Goal: Transaction & Acquisition: Purchase product/service

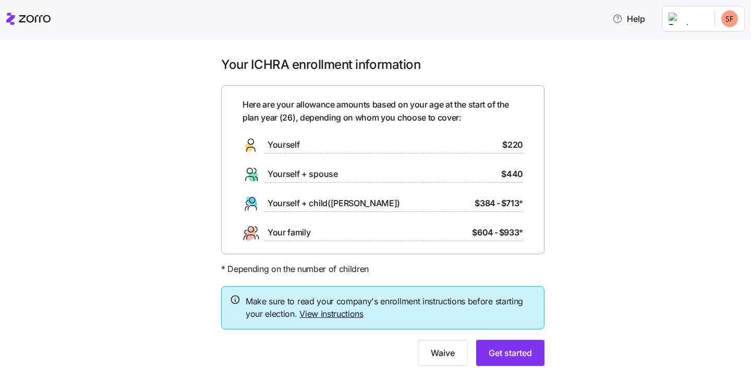
click at [135, 139] on div "Your ICHRA enrollment information Here are your allowance amounts based on your…" at bounding box center [382, 217] width 707 height 322
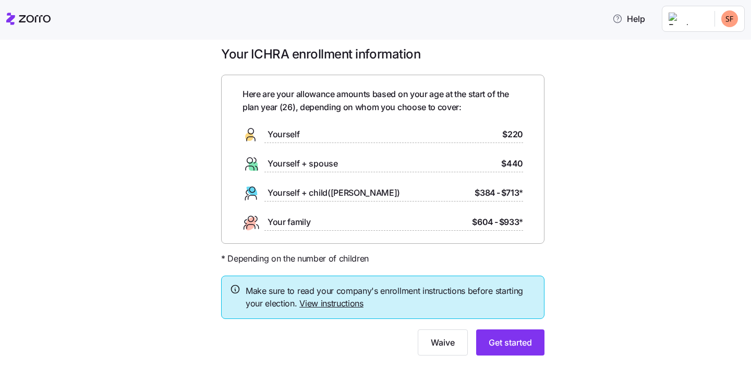
scroll to position [4, 0]
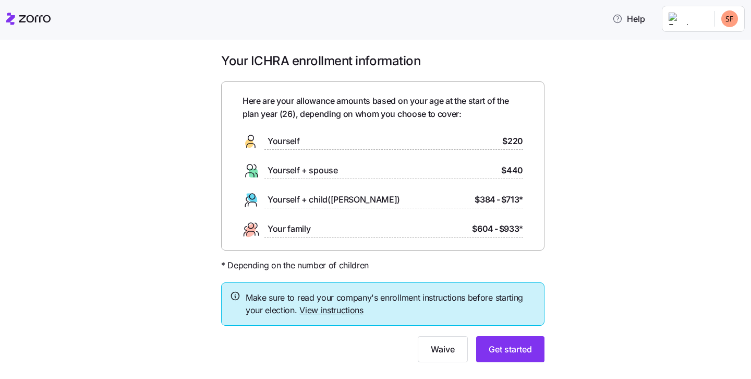
click at [339, 312] on link "View instructions" at bounding box center [331, 310] width 64 height 10
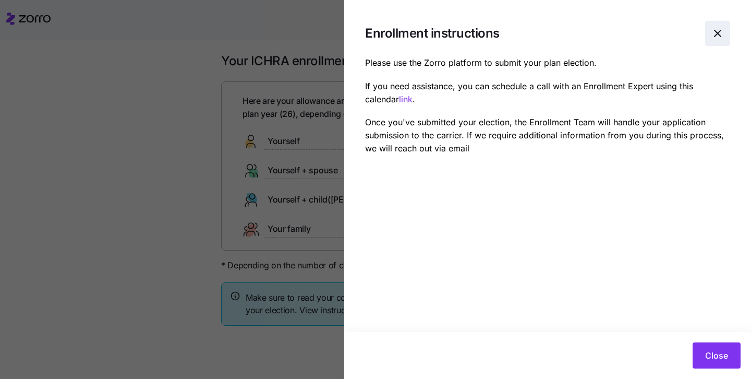
click at [712, 34] on icon "button" at bounding box center [717, 33] width 13 height 13
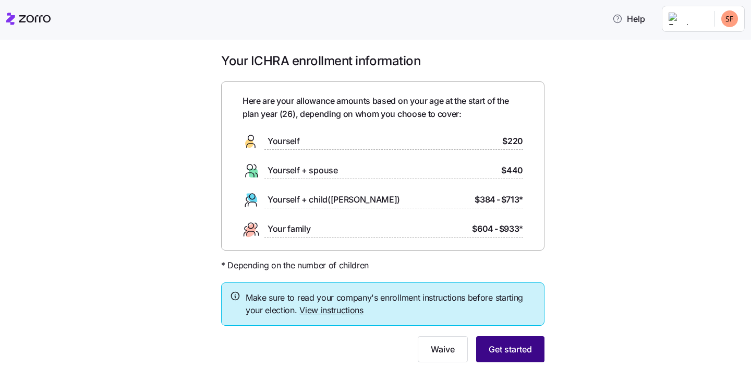
click at [508, 344] on span "Get started" at bounding box center [510, 349] width 43 height 13
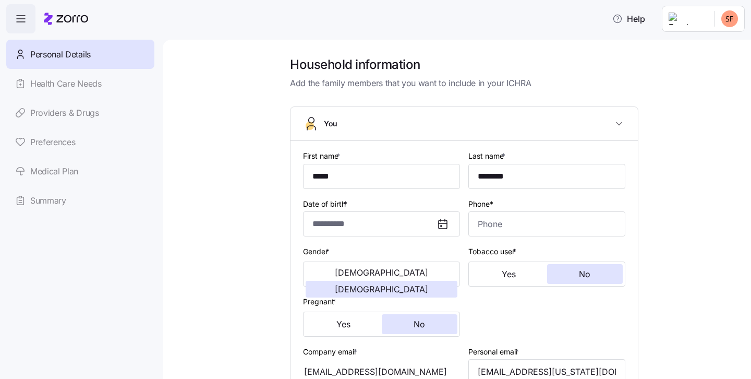
type input "**********"
type input "[PHONE_NUMBER]"
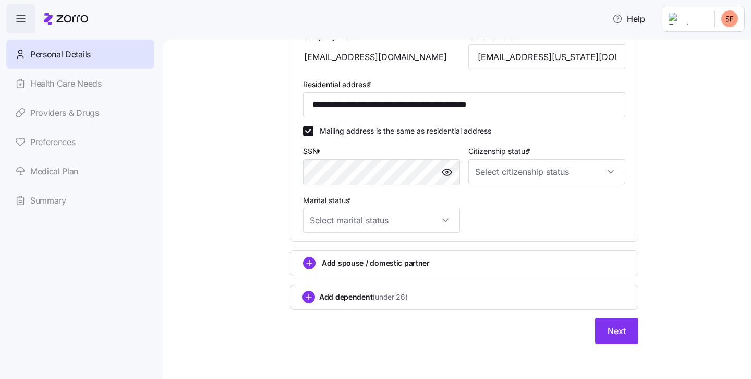
scroll to position [314, 0]
click at [547, 172] on input "Citizenship status *" at bounding box center [546, 172] width 157 height 25
click at [531, 199] on div "[DEMOGRAPHIC_DATA] citizen" at bounding box center [547, 201] width 149 height 22
type input "[DEMOGRAPHIC_DATA] citizen"
click at [462, 214] on div "Marital status *" at bounding box center [381, 214] width 165 height 48
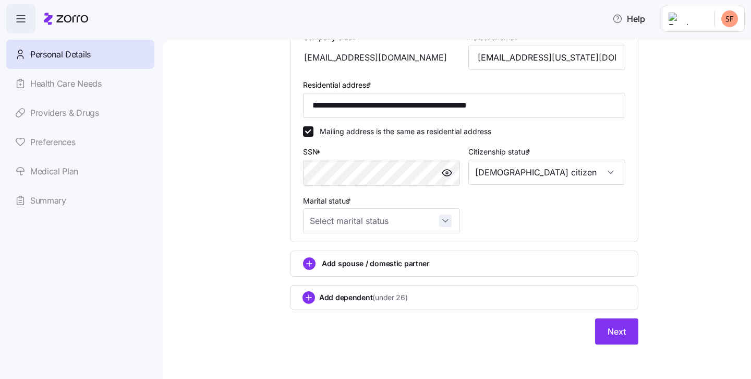
click at [445, 215] on input "Marital status *" at bounding box center [381, 220] width 157 height 25
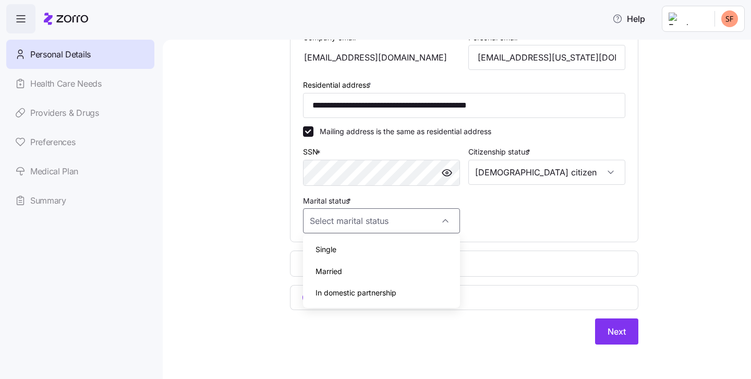
scroll to position [0, 0]
click at [415, 243] on div "Single" at bounding box center [381, 249] width 149 height 22
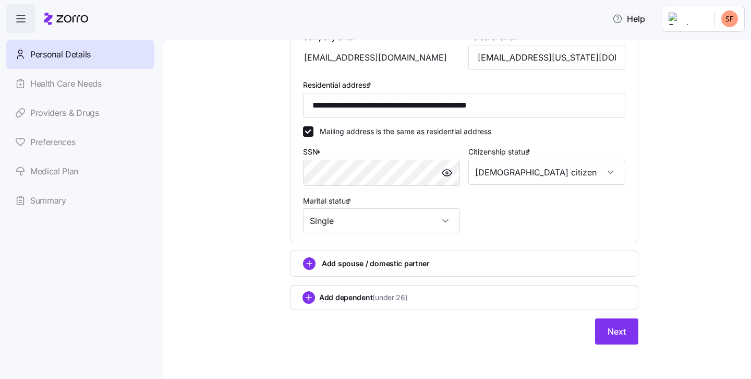
click at [348, 268] on div "Add spouse / domestic partner" at bounding box center [464, 263] width 348 height 26
click at [398, 226] on input "Single" at bounding box center [381, 220] width 157 height 25
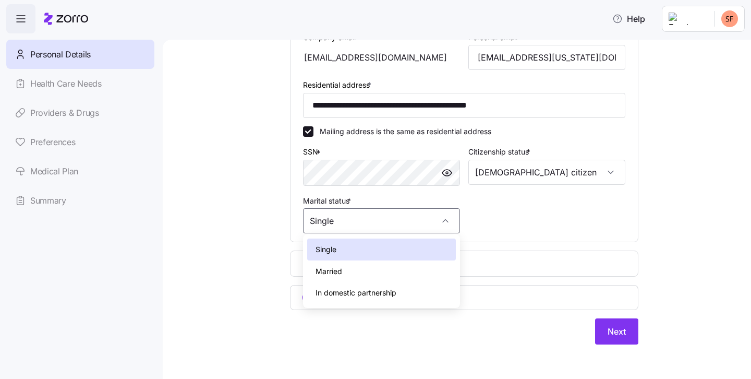
click at [374, 288] on span "In domestic partnership" at bounding box center [356, 292] width 81 height 11
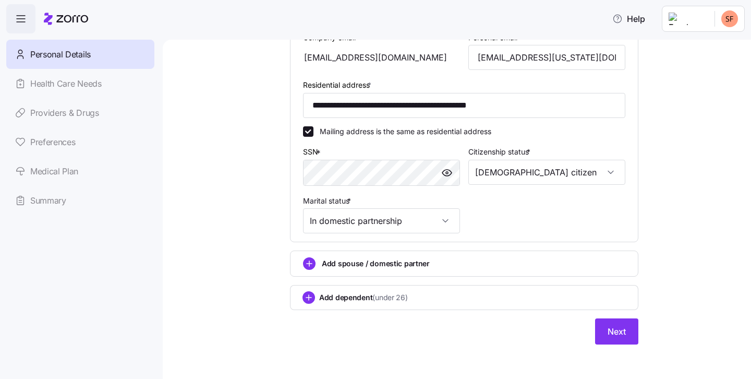
click at [368, 265] on div "Add spouse / domestic partner" at bounding box center [464, 263] width 322 height 13
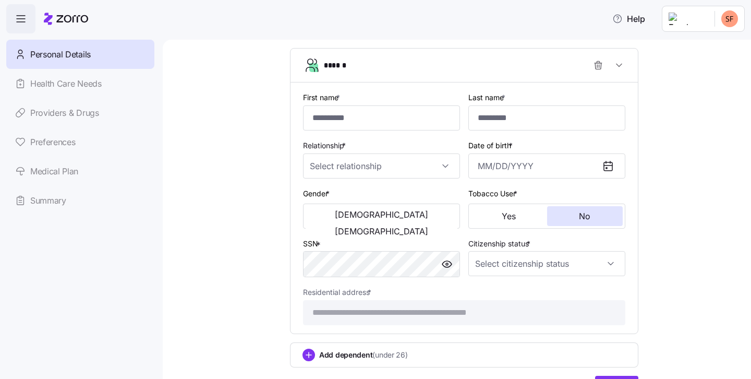
scroll to position [293, 0]
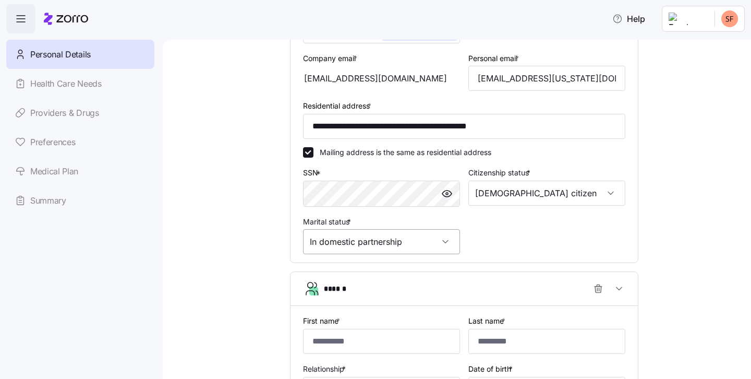
click at [359, 231] on input "In domestic partnership" at bounding box center [381, 241] width 157 height 25
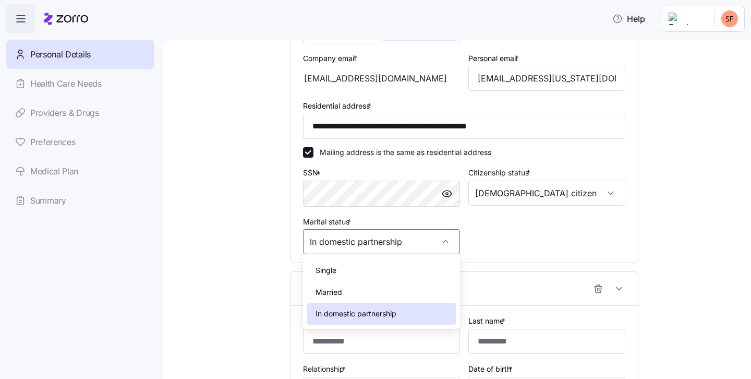
click at [348, 265] on div "Single" at bounding box center [381, 270] width 149 height 22
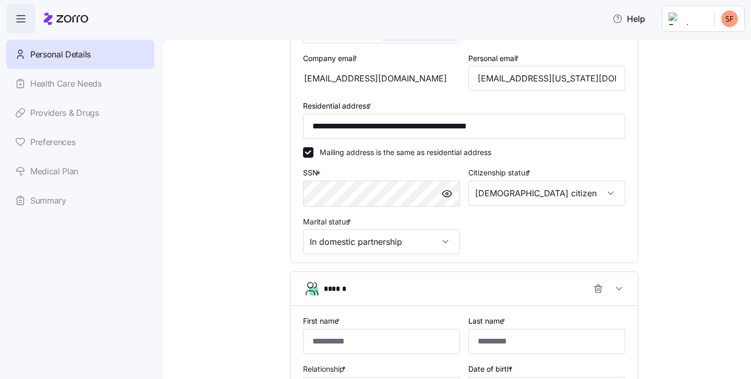
type input "Single"
click at [690, 247] on div "**********" at bounding box center [464, 200] width 544 height 874
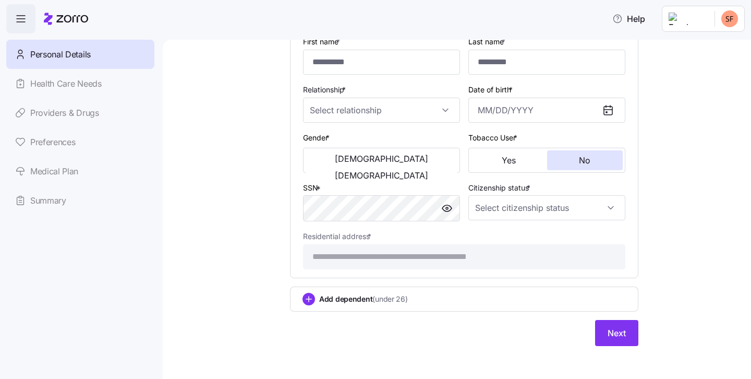
scroll to position [572, 0]
click at [612, 327] on span "Next" at bounding box center [617, 333] width 18 height 13
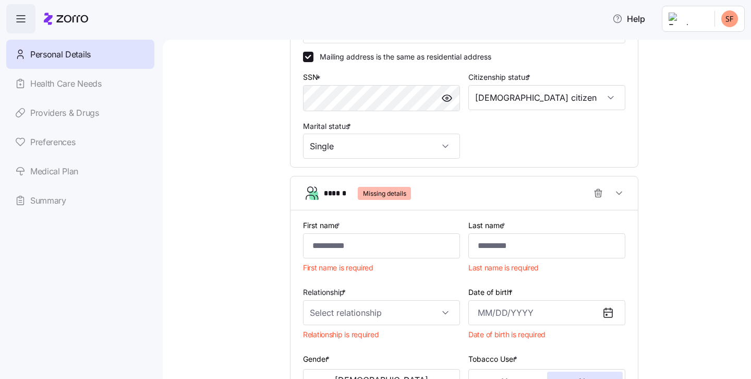
scroll to position [388, 0]
click at [601, 191] on icon "button" at bounding box center [598, 194] width 6 height 6
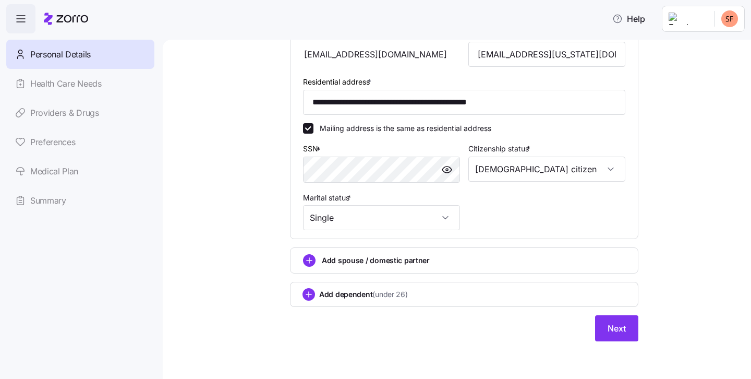
scroll to position [314, 0]
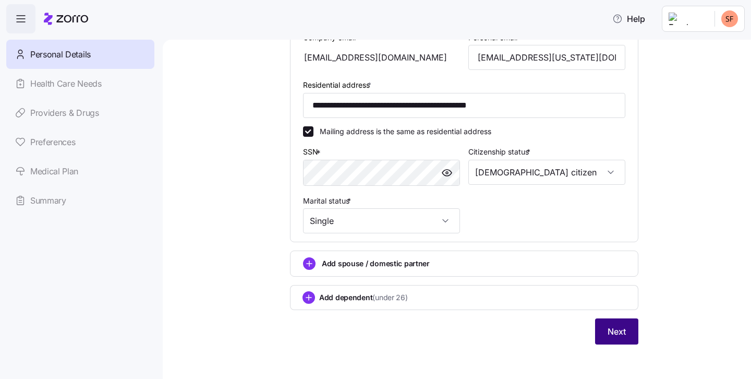
click at [631, 331] on button "Next" at bounding box center [616, 331] width 43 height 26
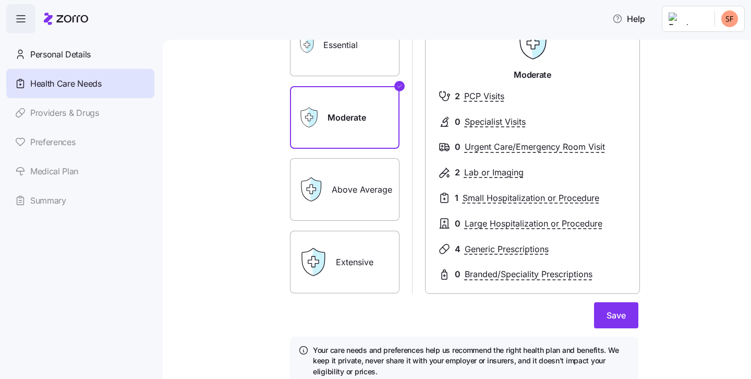
scroll to position [98, 0]
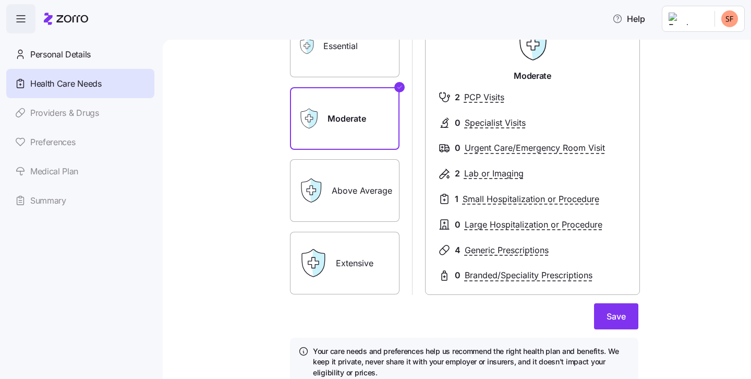
click at [331, 190] on div "Above Average" at bounding box center [345, 190] width 110 height 63
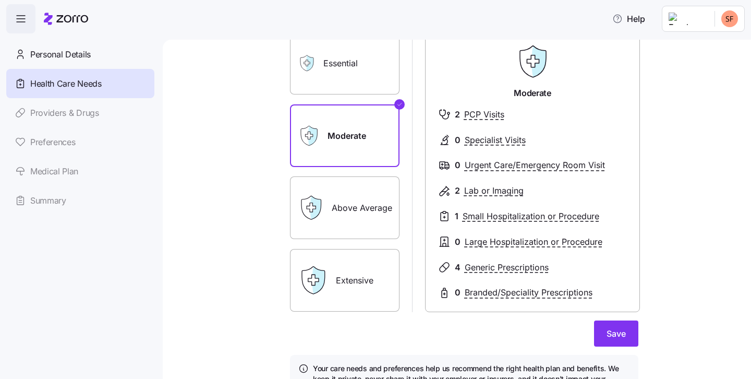
scroll to position [65, 0]
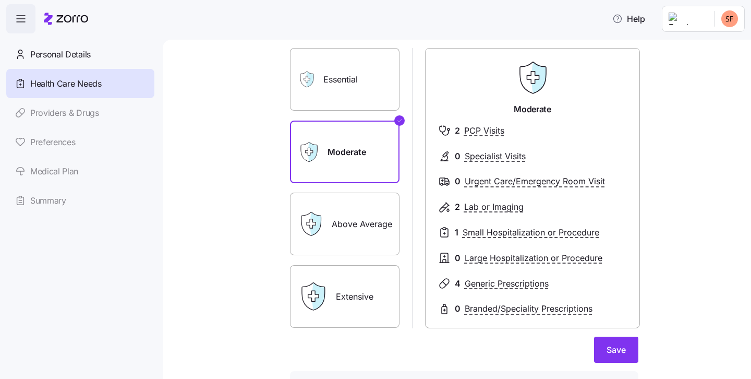
click at [331, 237] on div "Above Average" at bounding box center [345, 223] width 110 height 63
click at [326, 295] on icon at bounding box center [312, 296] width 29 height 29
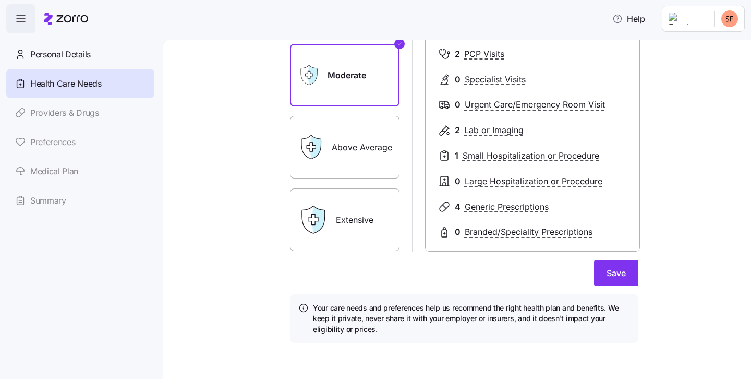
scroll to position [0, 0]
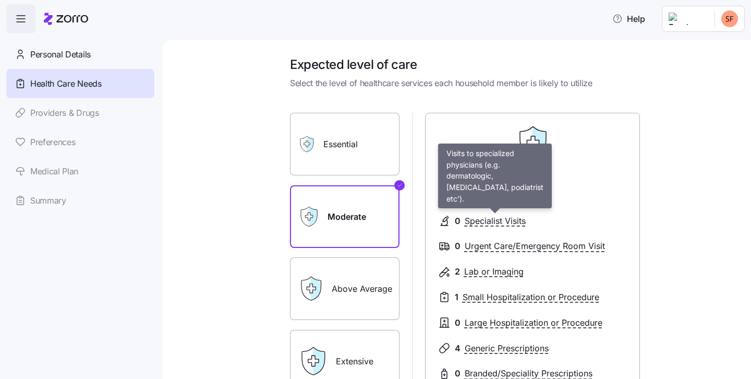
click at [481, 219] on span "Specialist Visits" at bounding box center [495, 220] width 61 height 13
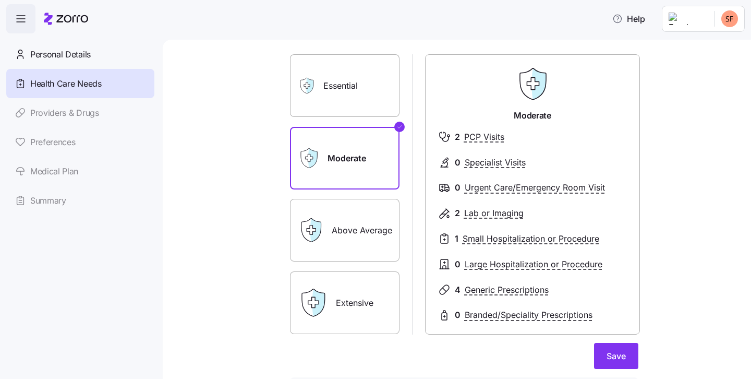
click at [639, 148] on div "Moderate 2 PCP Visits 0 Specialist Visits 0 Urgent Care/Emergency Room Visit 2 …" at bounding box center [532, 194] width 215 height 280
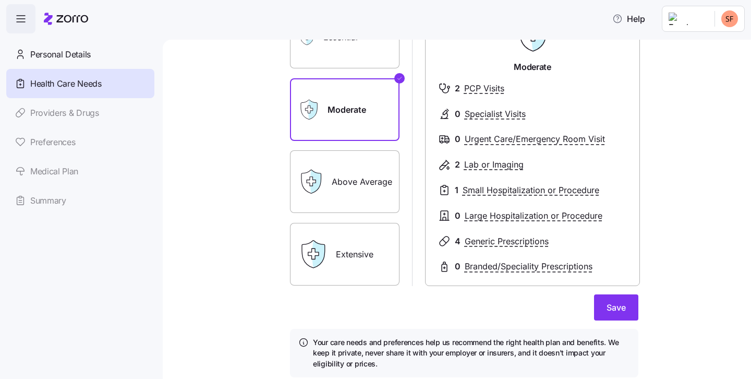
scroll to position [110, 0]
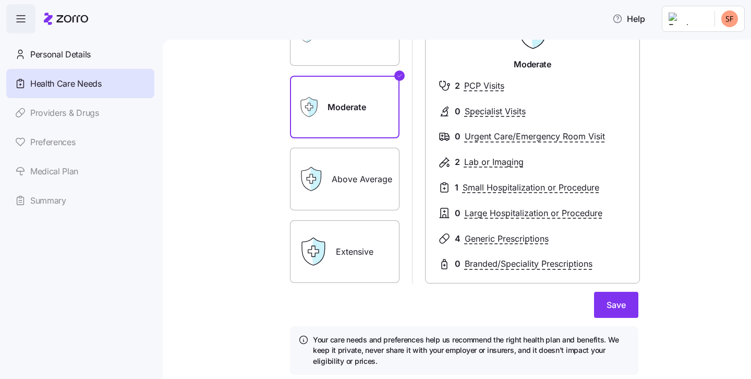
click at [336, 158] on label "Above Average" at bounding box center [345, 179] width 110 height 63
click at [0, 0] on input "Above Average" at bounding box center [0, 0] width 0 height 0
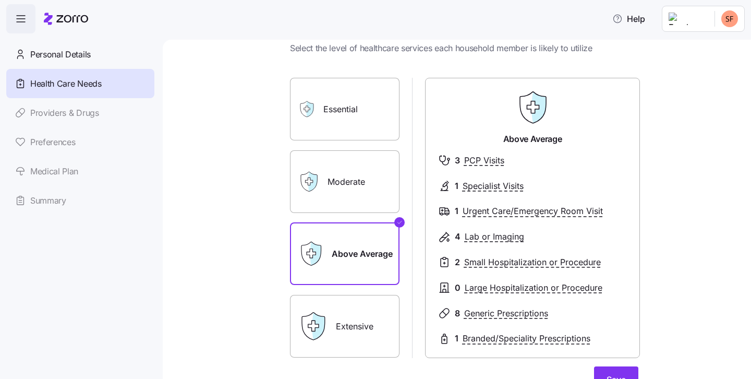
scroll to position [82, 0]
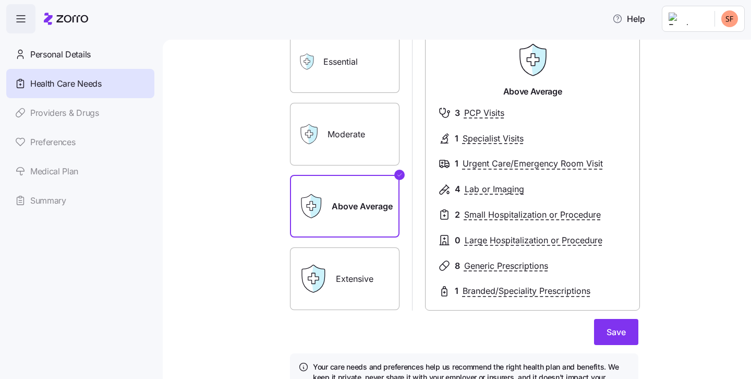
click at [341, 277] on label "Extensive" at bounding box center [345, 278] width 110 height 63
click at [0, 0] on input "Extensive" at bounding box center [0, 0] width 0 height 0
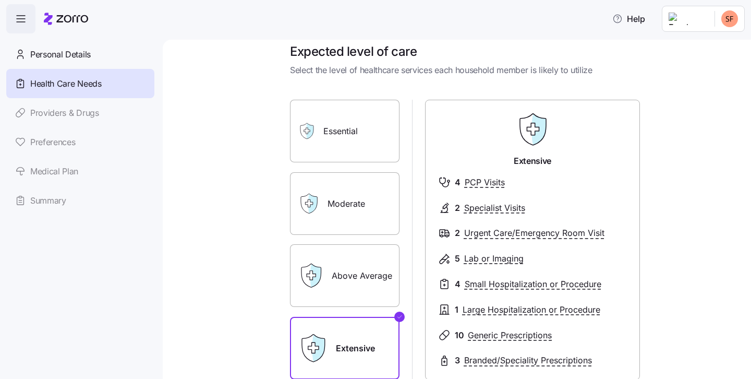
scroll to position [9, 0]
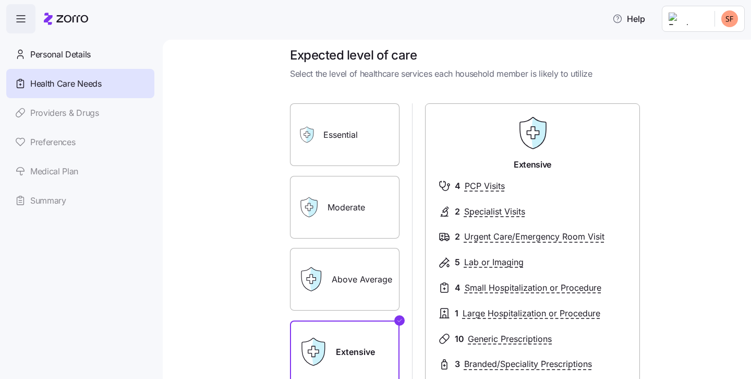
click at [350, 135] on label "Essential" at bounding box center [345, 134] width 110 height 63
click at [0, 0] on input "Essential" at bounding box center [0, 0] width 0 height 0
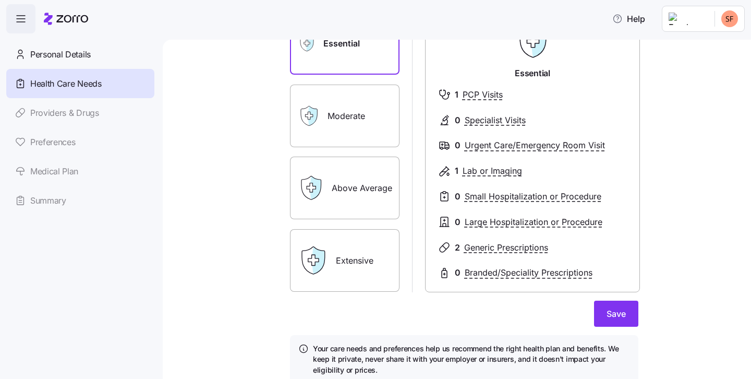
scroll to position [115, 0]
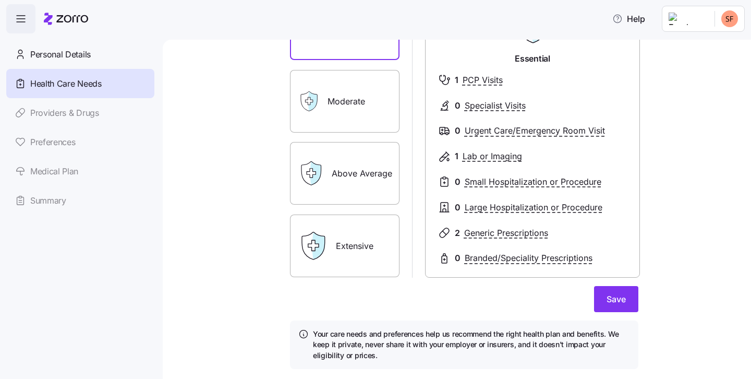
click at [343, 234] on label "Extensive" at bounding box center [345, 245] width 110 height 63
click at [0, 0] on input "Extensive" at bounding box center [0, 0] width 0 height 0
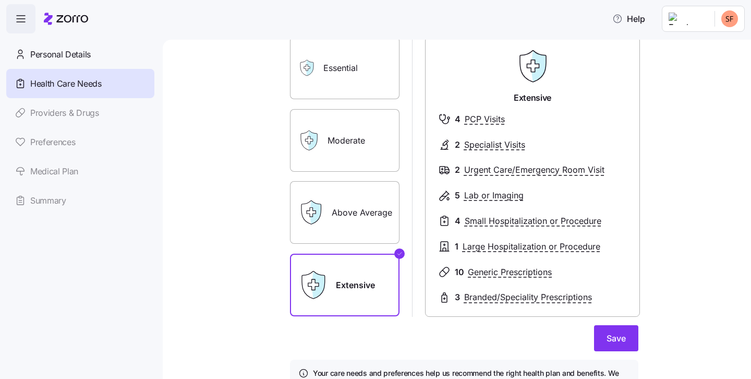
scroll to position [75, 0]
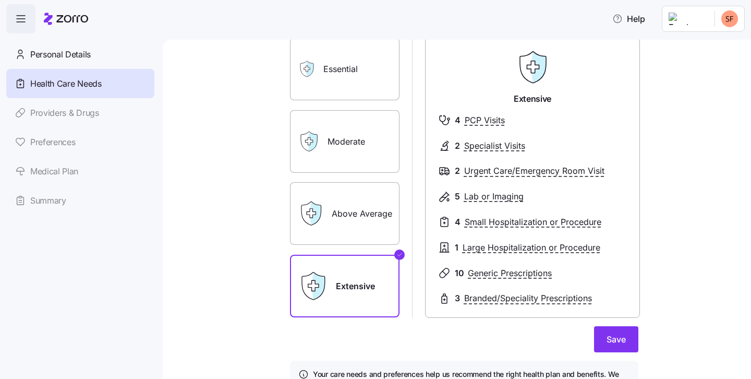
click at [342, 228] on label "Above Average" at bounding box center [345, 213] width 110 height 63
click at [0, 0] on input "Above Average" at bounding box center [0, 0] width 0 height 0
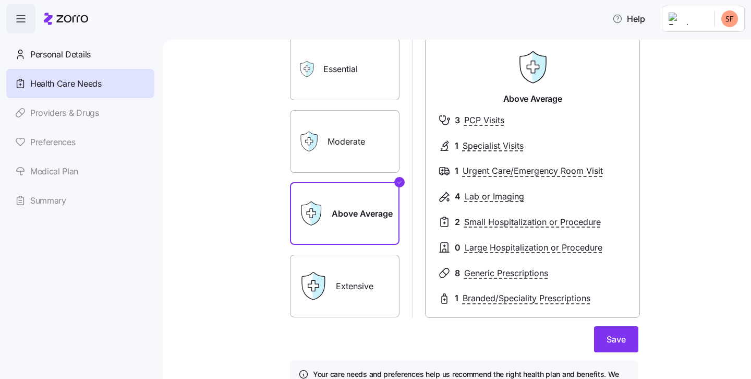
scroll to position [30, 0]
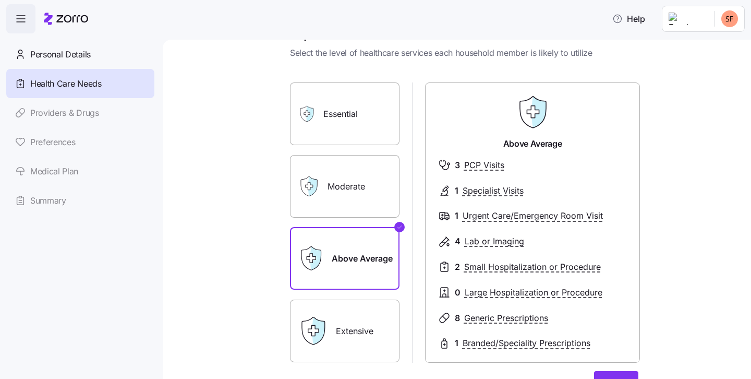
click at [341, 194] on label "Moderate" at bounding box center [345, 186] width 110 height 63
click at [0, 0] on input "Moderate" at bounding box center [0, 0] width 0 height 0
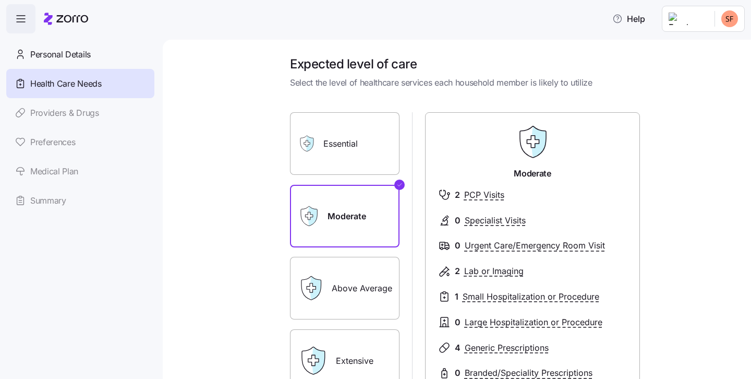
scroll to position [0, 0]
click at [65, 108] on div "Personal Details Health Care Needs Providers & Drugs Preferences Medical Plan S…" at bounding box center [80, 127] width 148 height 175
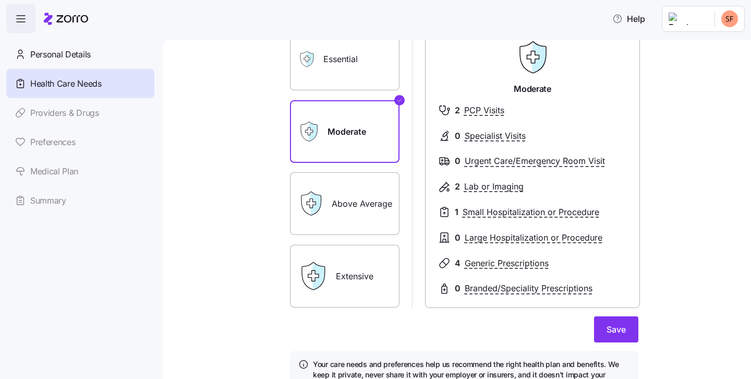
scroll to position [126, 0]
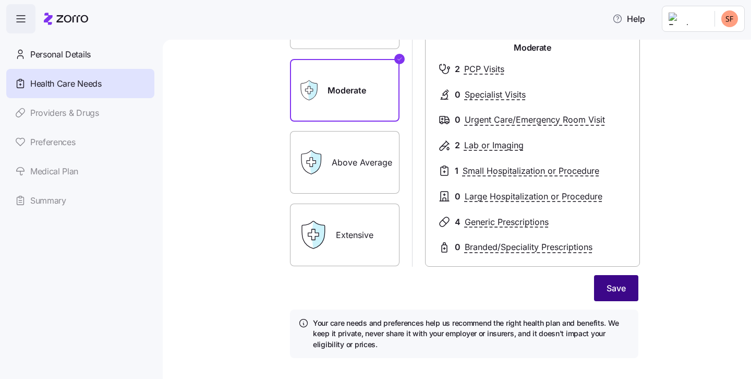
click at [629, 287] on button "Save" at bounding box center [616, 288] width 44 height 26
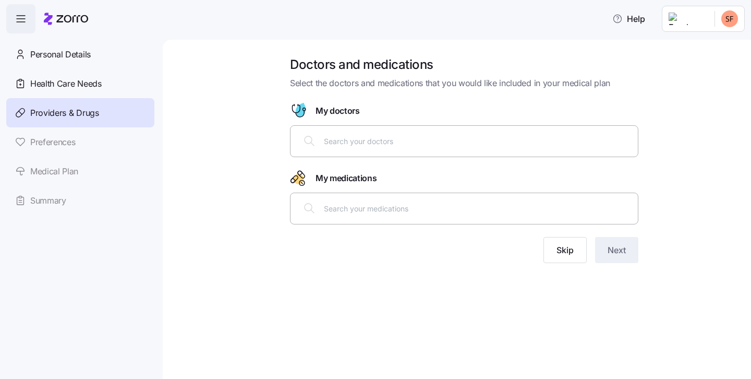
click at [396, 148] on div at bounding box center [464, 140] width 335 height 25
type input "tsapos"
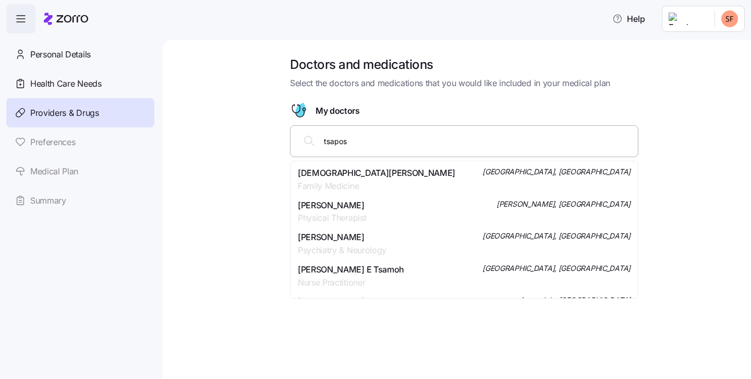
click at [372, 180] on div "[DEMOGRAPHIC_DATA][PERSON_NAME] Family Medicine [GEOGRAPHIC_DATA], [GEOGRAPHIC_…" at bounding box center [464, 179] width 333 height 26
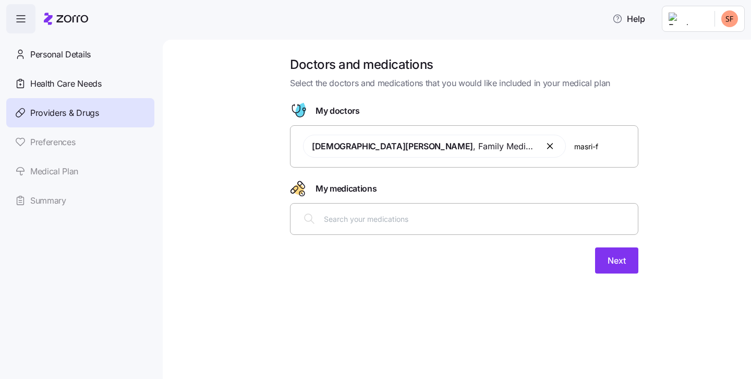
type input "masri-fr"
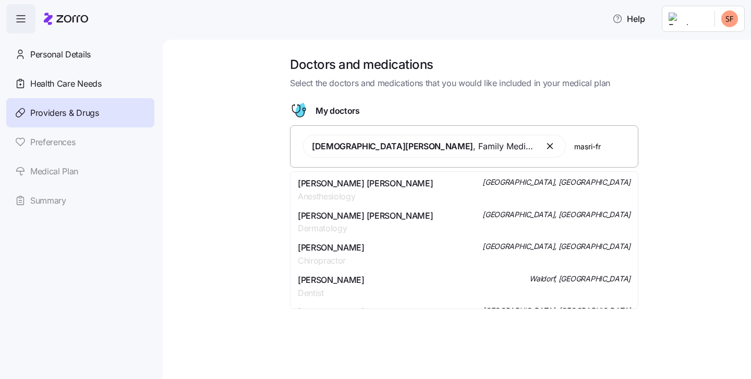
click at [375, 222] on span "Dermatology" at bounding box center [365, 228] width 135 height 13
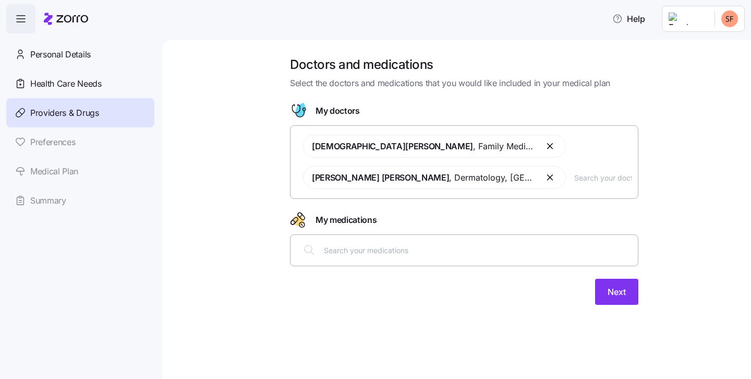
click at [513, 253] on input "text" at bounding box center [478, 249] width 308 height 11
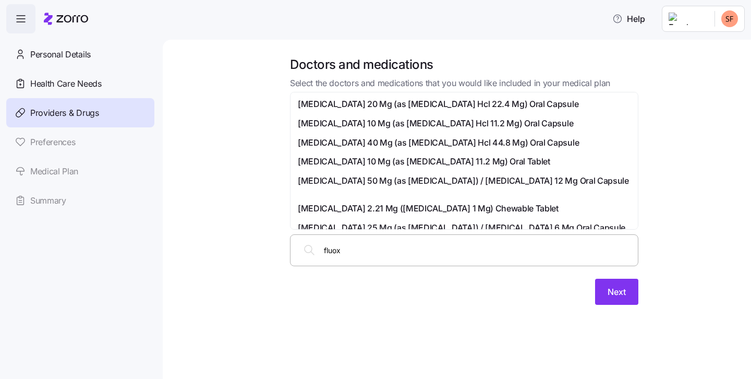
type input "fluoxe"
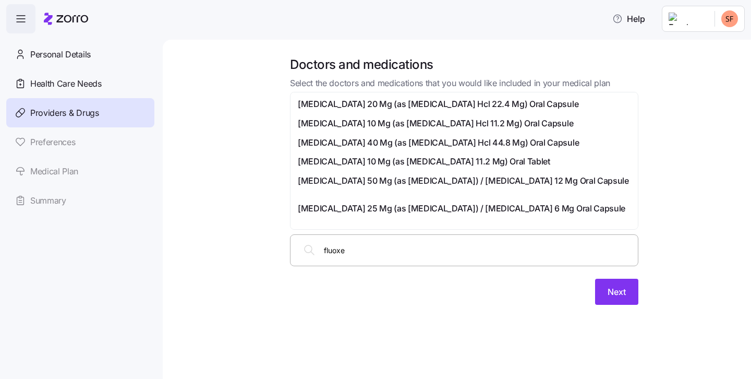
click at [463, 108] on span "[MEDICAL_DATA] 20 Mg (as [MEDICAL_DATA] Hcl 22.4 Mg) Oral Capsule" at bounding box center [438, 104] width 281 height 13
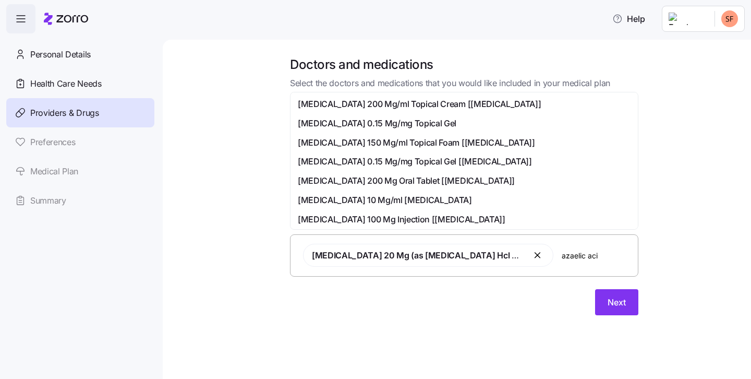
type input "azaelic acid"
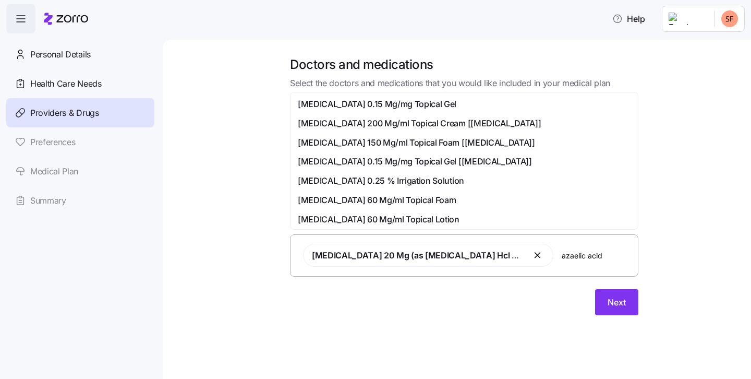
click at [395, 104] on span "[MEDICAL_DATA] 0.15 Mg/mg Topical Gel" at bounding box center [377, 104] width 159 height 13
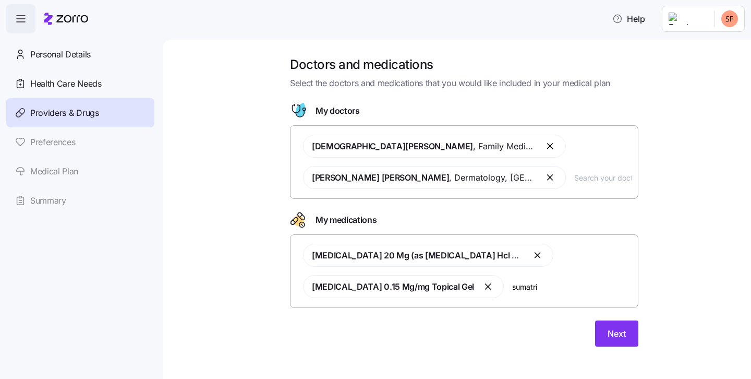
type input "sumatrip"
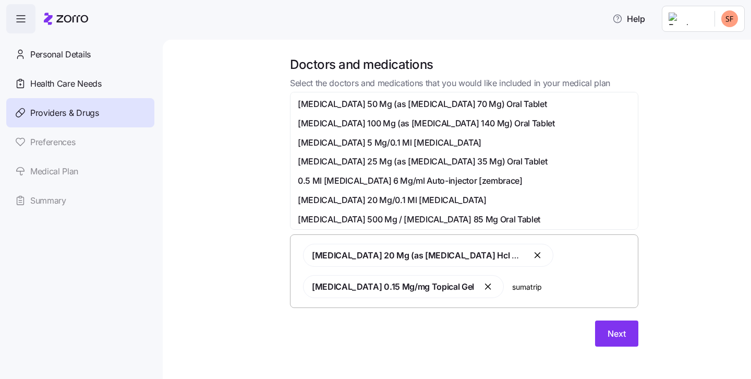
click at [527, 107] on span "[MEDICAL_DATA] 50 Mg (as [MEDICAL_DATA] 70 Mg) Oral Tablet" at bounding box center [422, 104] width 249 height 13
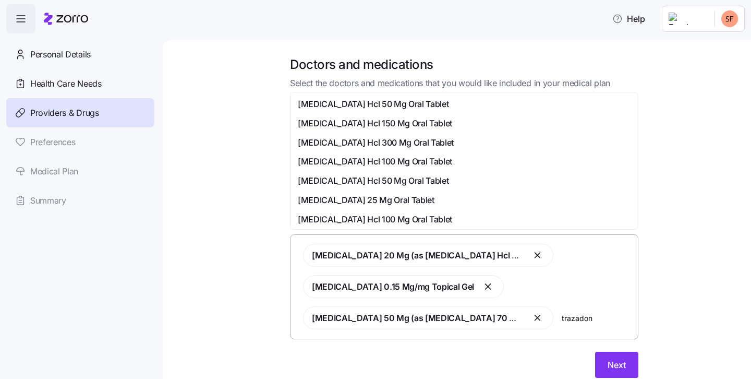
type input "trazadone"
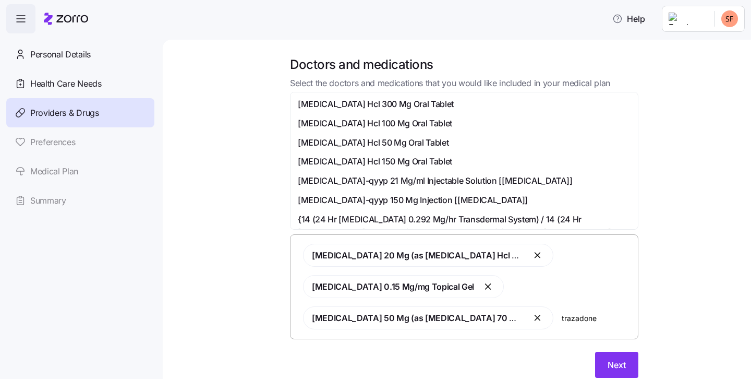
click at [409, 144] on span "[MEDICAL_DATA] Hcl 50 Mg Oral Tablet" at bounding box center [373, 142] width 151 height 13
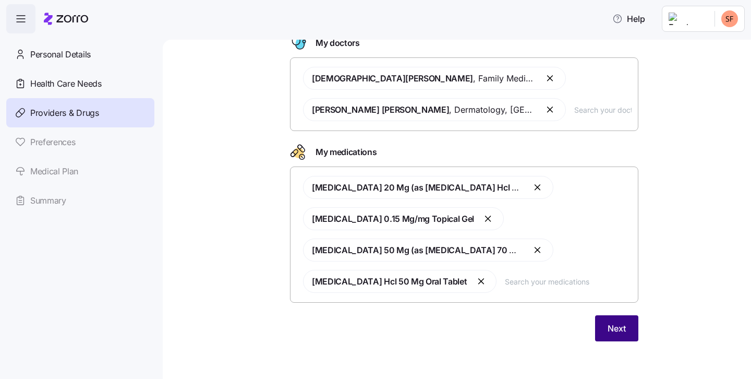
scroll to position [67, 0]
click at [615, 326] on span "Next" at bounding box center [617, 328] width 18 height 13
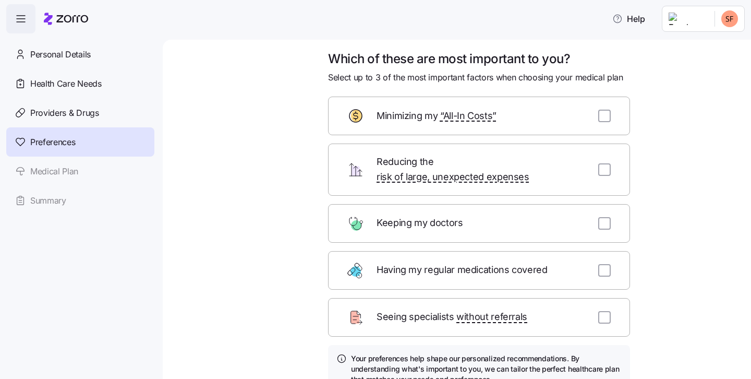
scroll to position [5, 0]
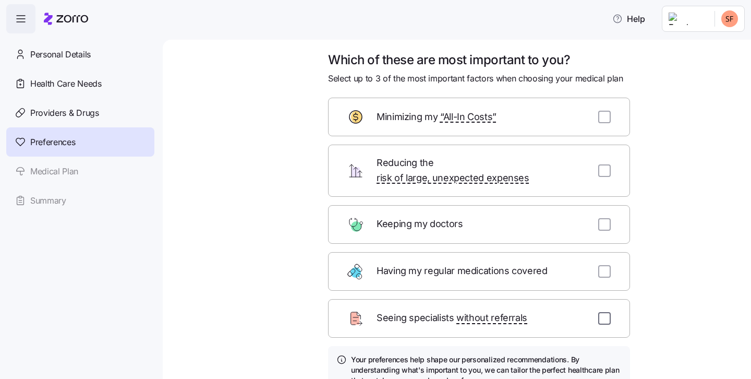
click at [606, 312] on input "checkbox" at bounding box center [604, 318] width 13 height 13
checkbox input "true"
click at [605, 265] on input "checkbox" at bounding box center [604, 271] width 13 height 13
checkbox input "true"
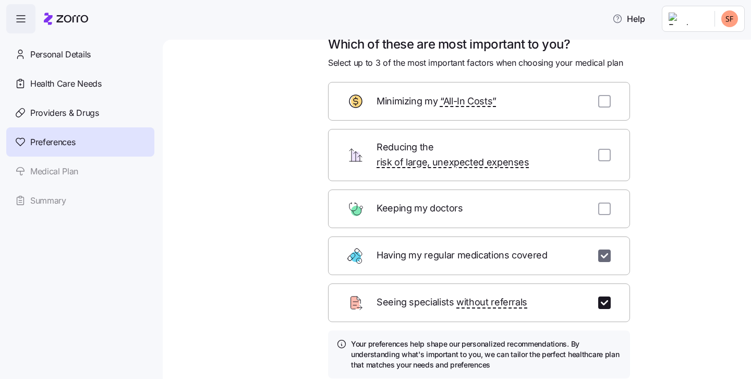
scroll to position [25, 0]
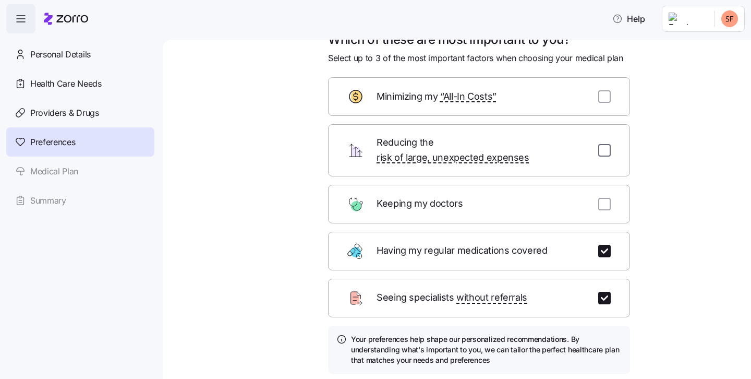
click at [606, 144] on input "checkbox" at bounding box center [604, 150] width 13 height 13
checkbox input "true"
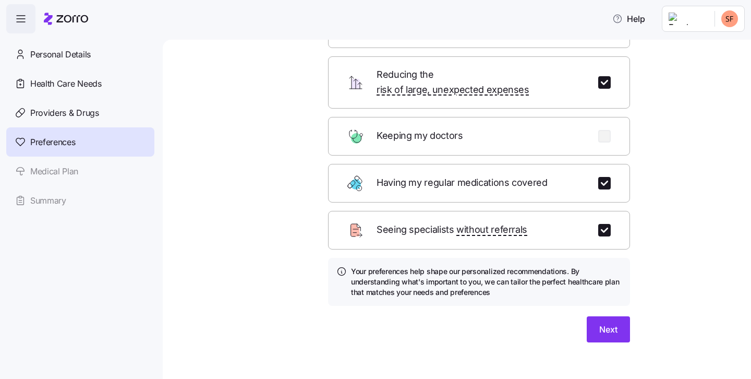
scroll to position [92, 0]
click at [617, 317] on button "Next" at bounding box center [608, 330] width 43 height 26
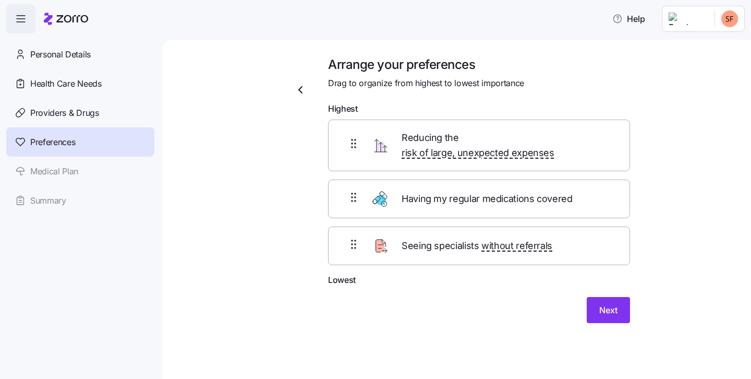
scroll to position [0, 0]
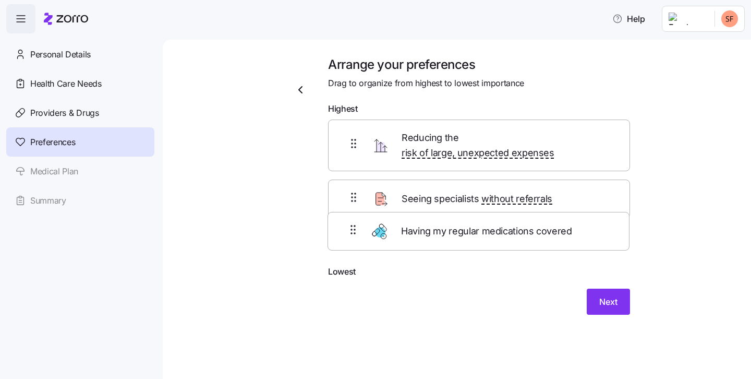
drag, startPoint x: 370, startPoint y: 188, endPoint x: 370, endPoint y: 239, distance: 50.6
click at [370, 239] on div "Reducing the risk of large, unexpected expenses Having my regular medications c…" at bounding box center [479, 192] width 302 height 146
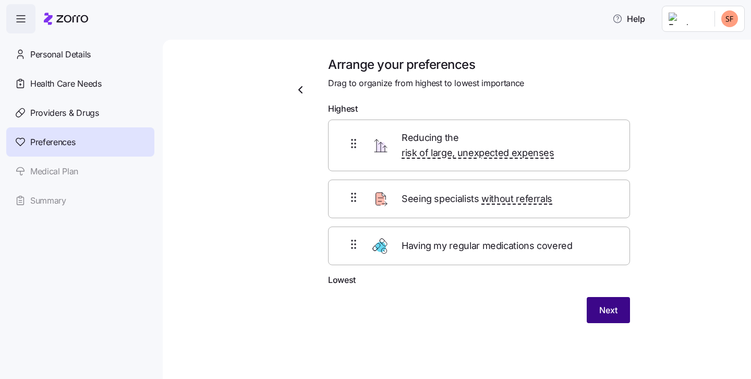
click at [595, 297] on button "Next" at bounding box center [608, 310] width 43 height 26
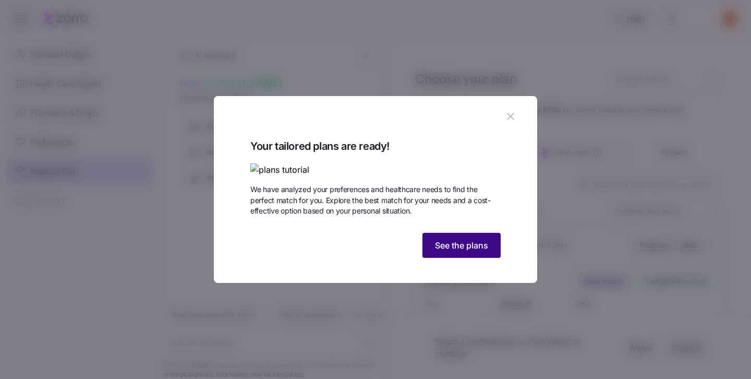
click at [463, 258] on button "See the plans" at bounding box center [461, 245] width 78 height 25
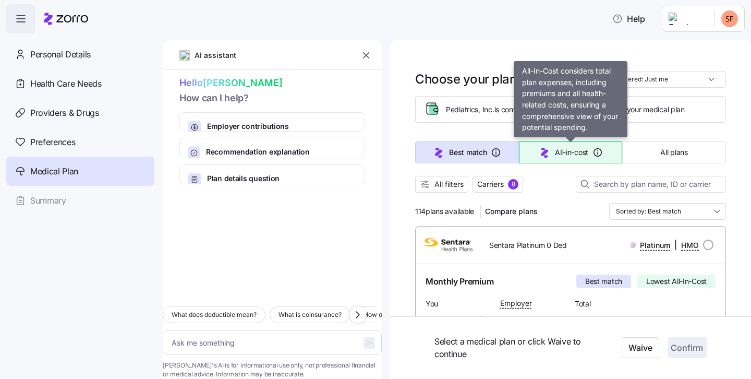
click at [571, 158] on button "All-in-cost" at bounding box center [571, 152] width 104 height 22
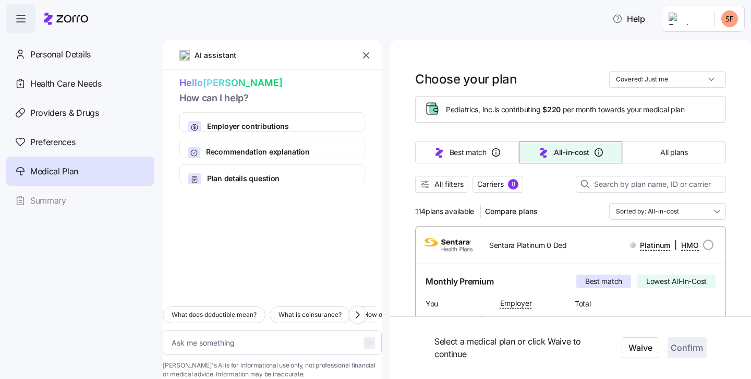
type textarea "x"
type input "Sorted by: All-in-cost"
click at [685, 157] on span "All plans" at bounding box center [673, 152] width 27 height 10
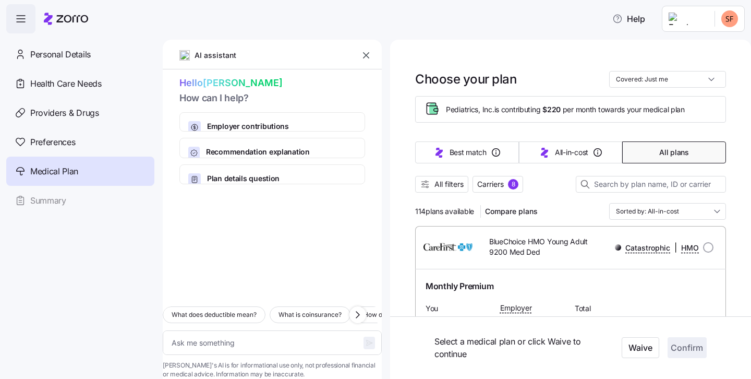
type textarea "x"
type input "Sorted by: Premium"
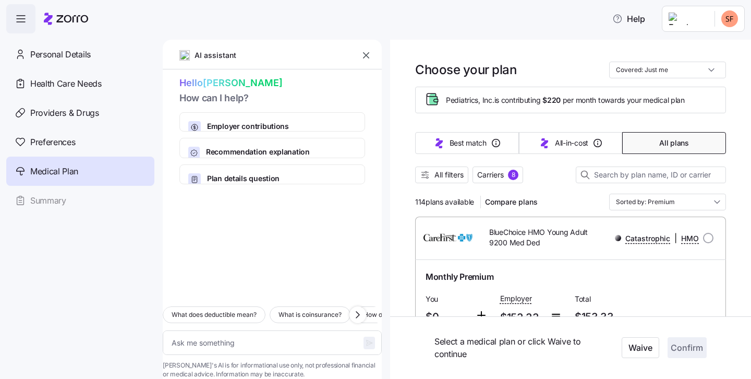
scroll to position [8, 0]
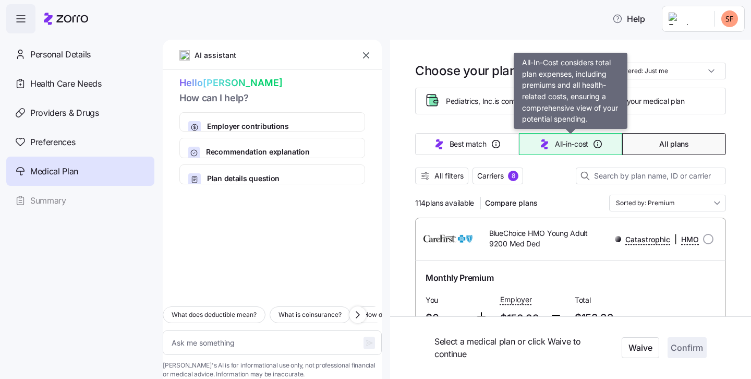
click at [570, 143] on span "All-in-cost" at bounding box center [571, 144] width 33 height 10
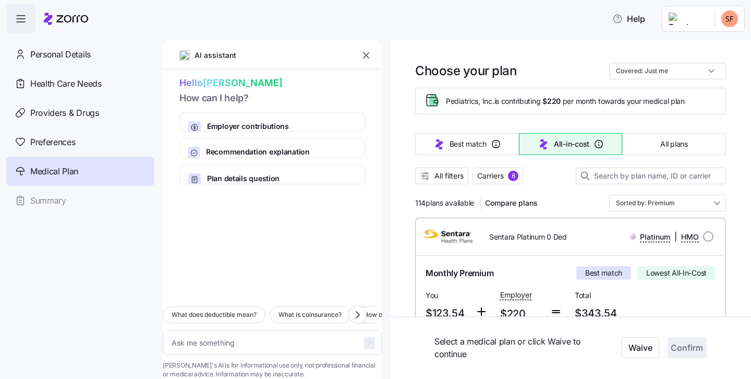
type textarea "x"
type input "Sorted by: All-in-cost"
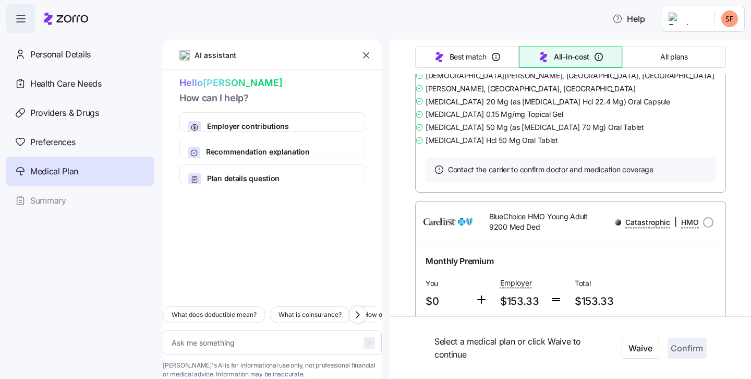
scroll to position [1637, 0]
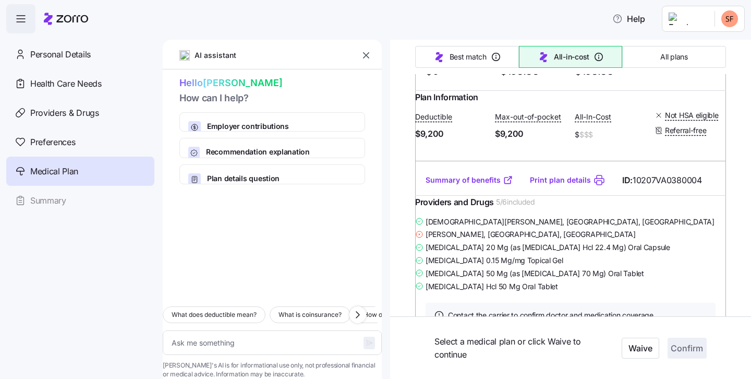
type textarea "x"
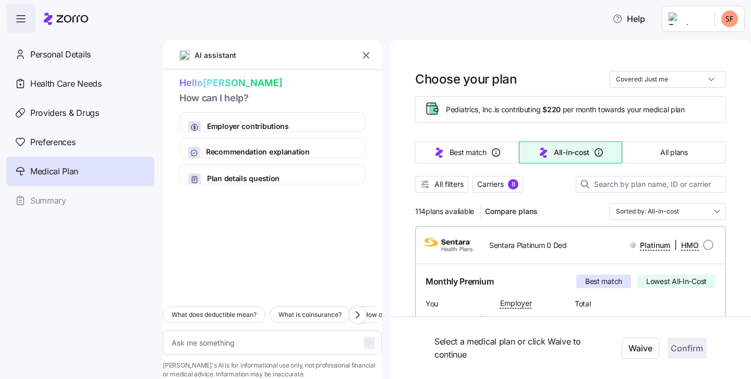
scroll to position [0, 0]
